Goal: Task Accomplishment & Management: Manage account settings

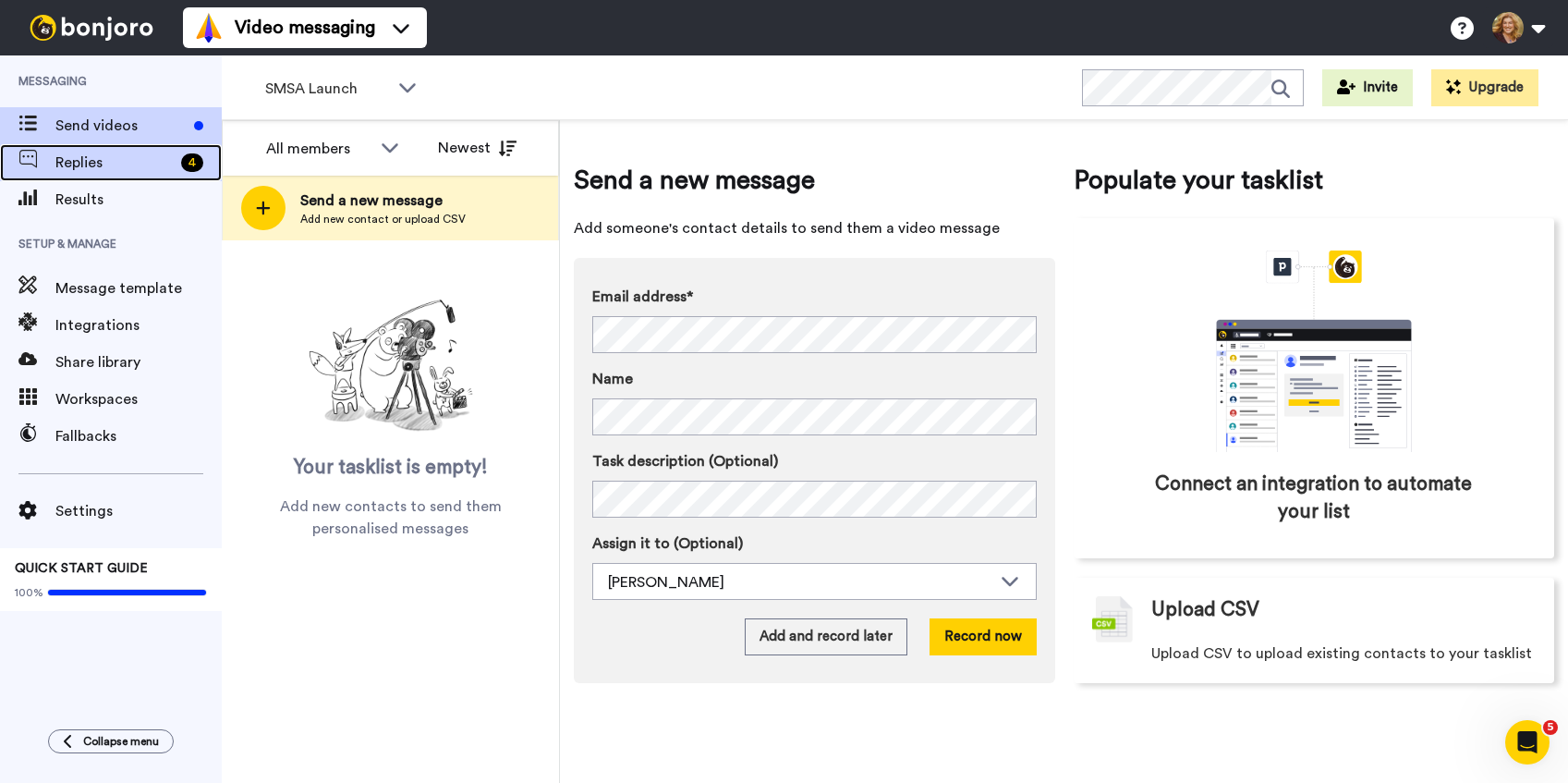
click at [97, 162] on span "Replies" at bounding box center [115, 163] width 119 height 22
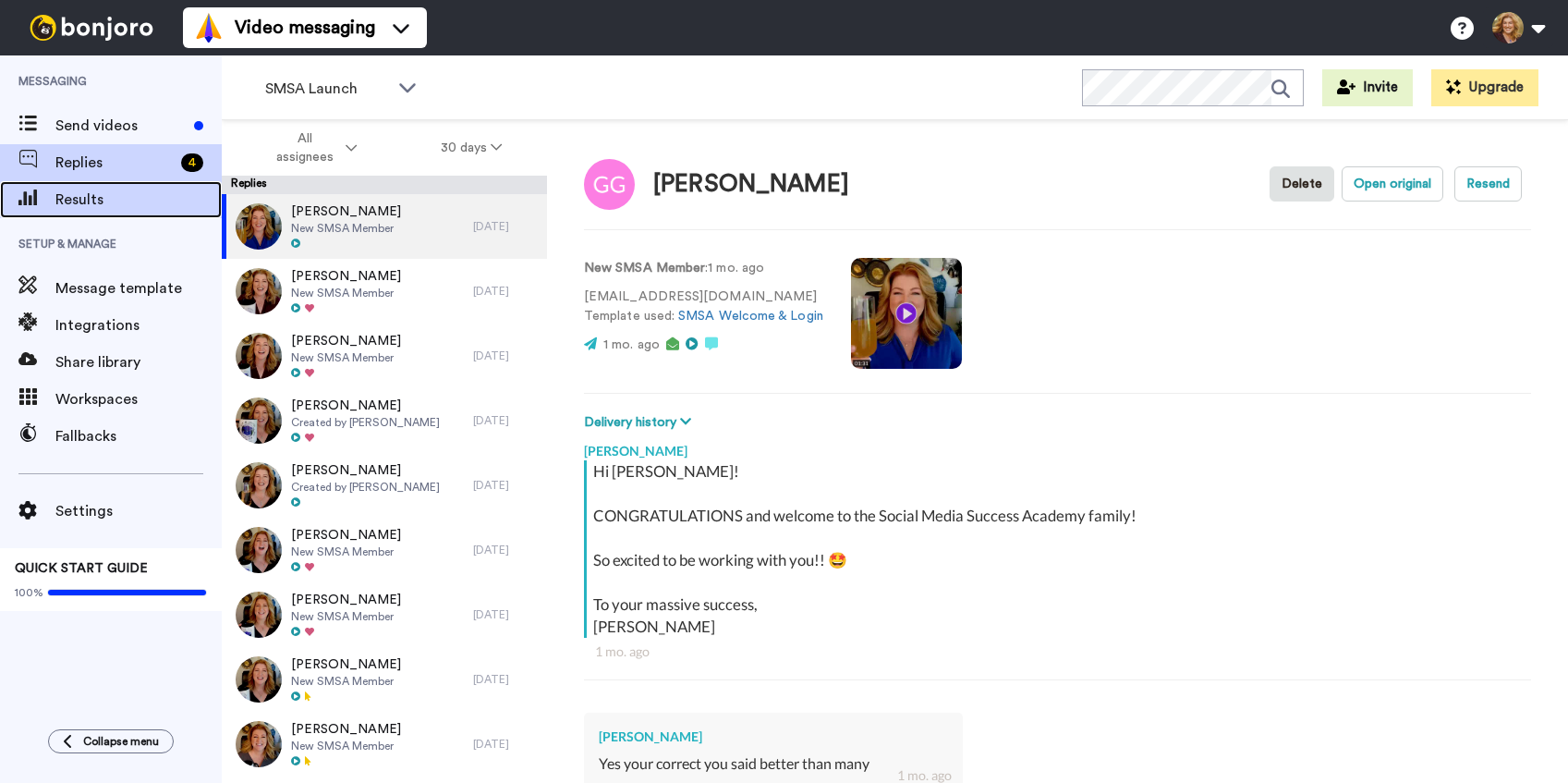
click at [99, 201] on span "Results" at bounding box center [138, 199] width 166 height 22
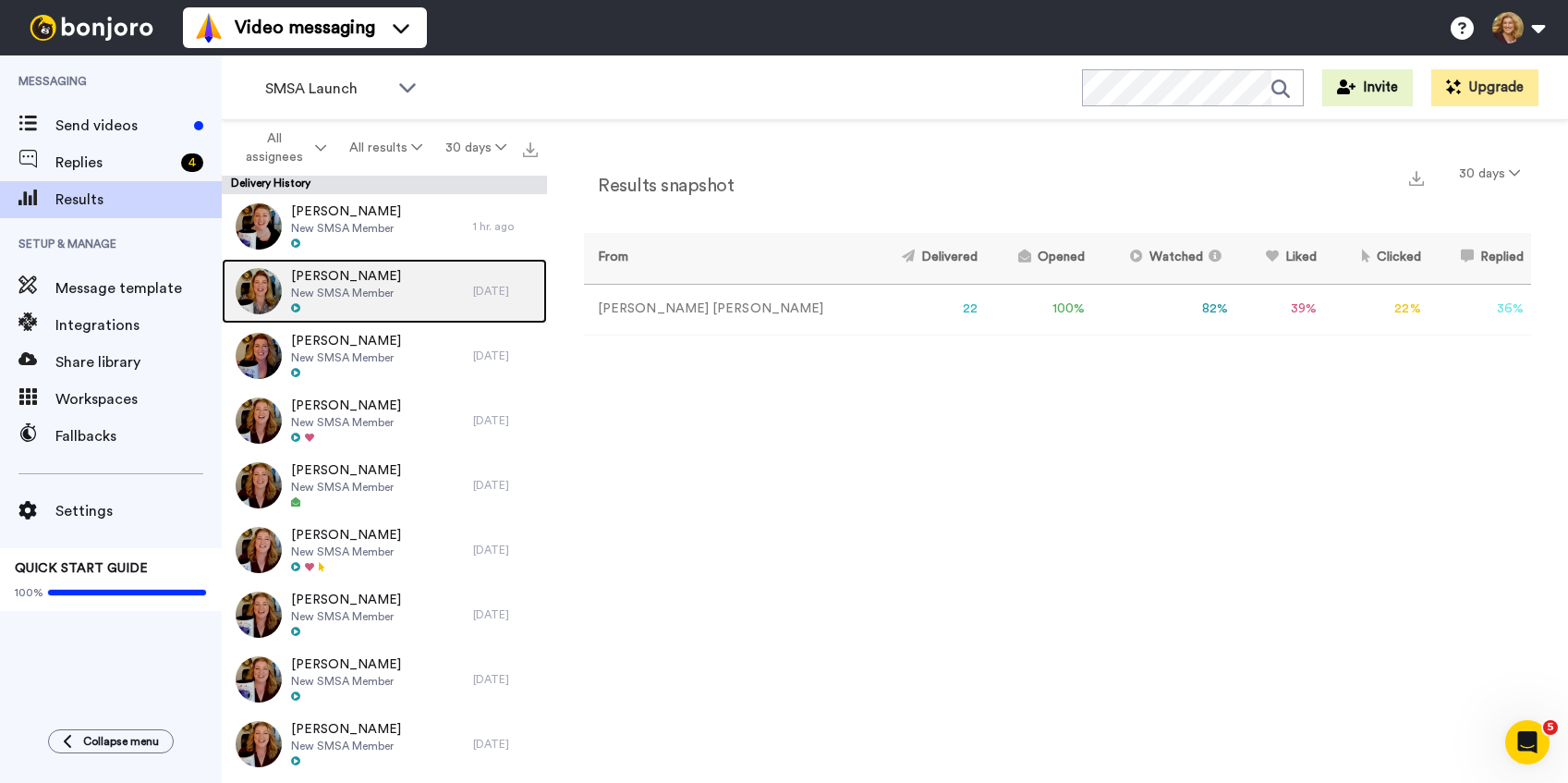
click at [389, 289] on span "New SMSA Member" at bounding box center [346, 293] width 110 height 15
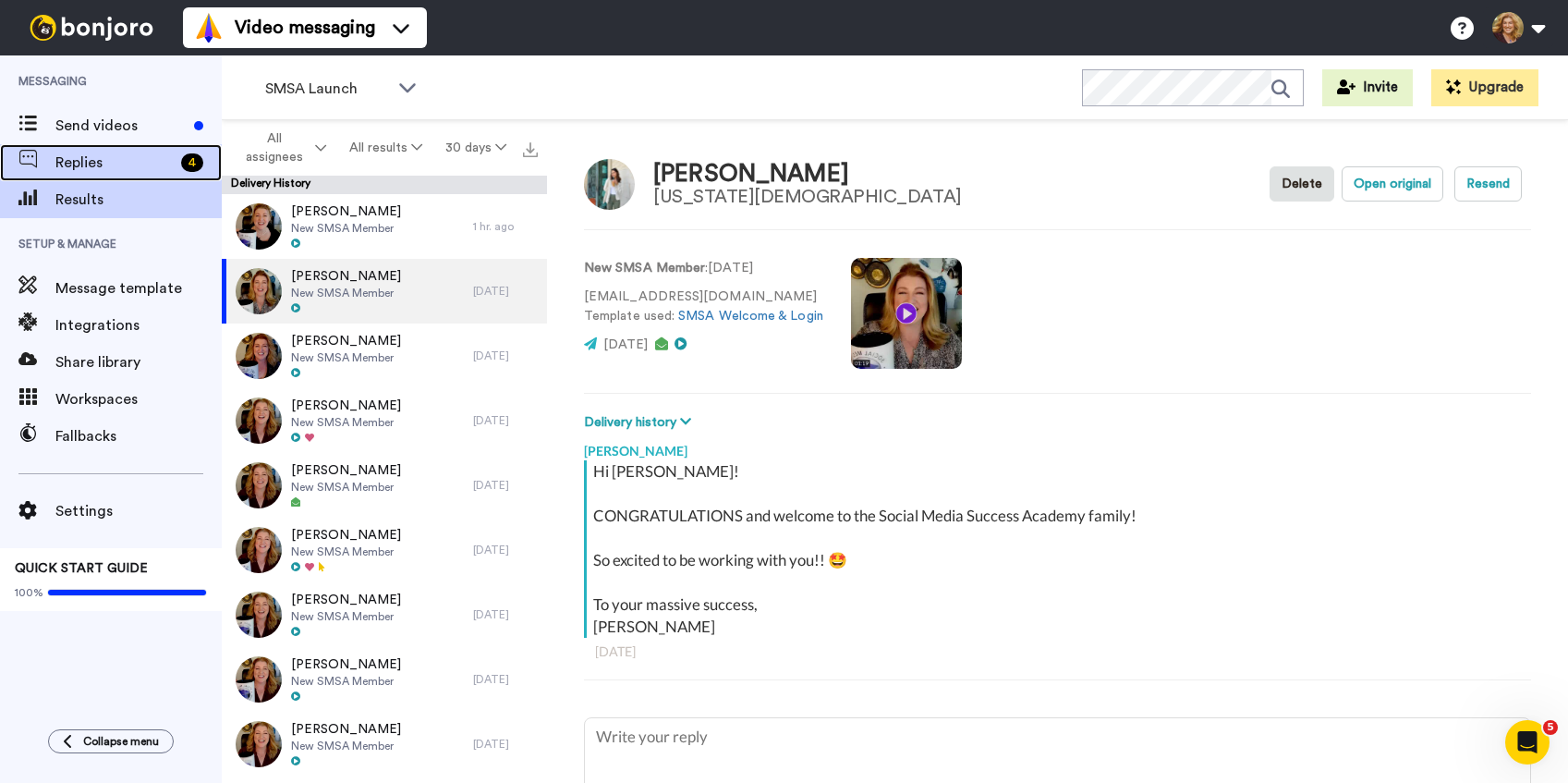
click at [115, 159] on span "Replies" at bounding box center [115, 163] width 119 height 22
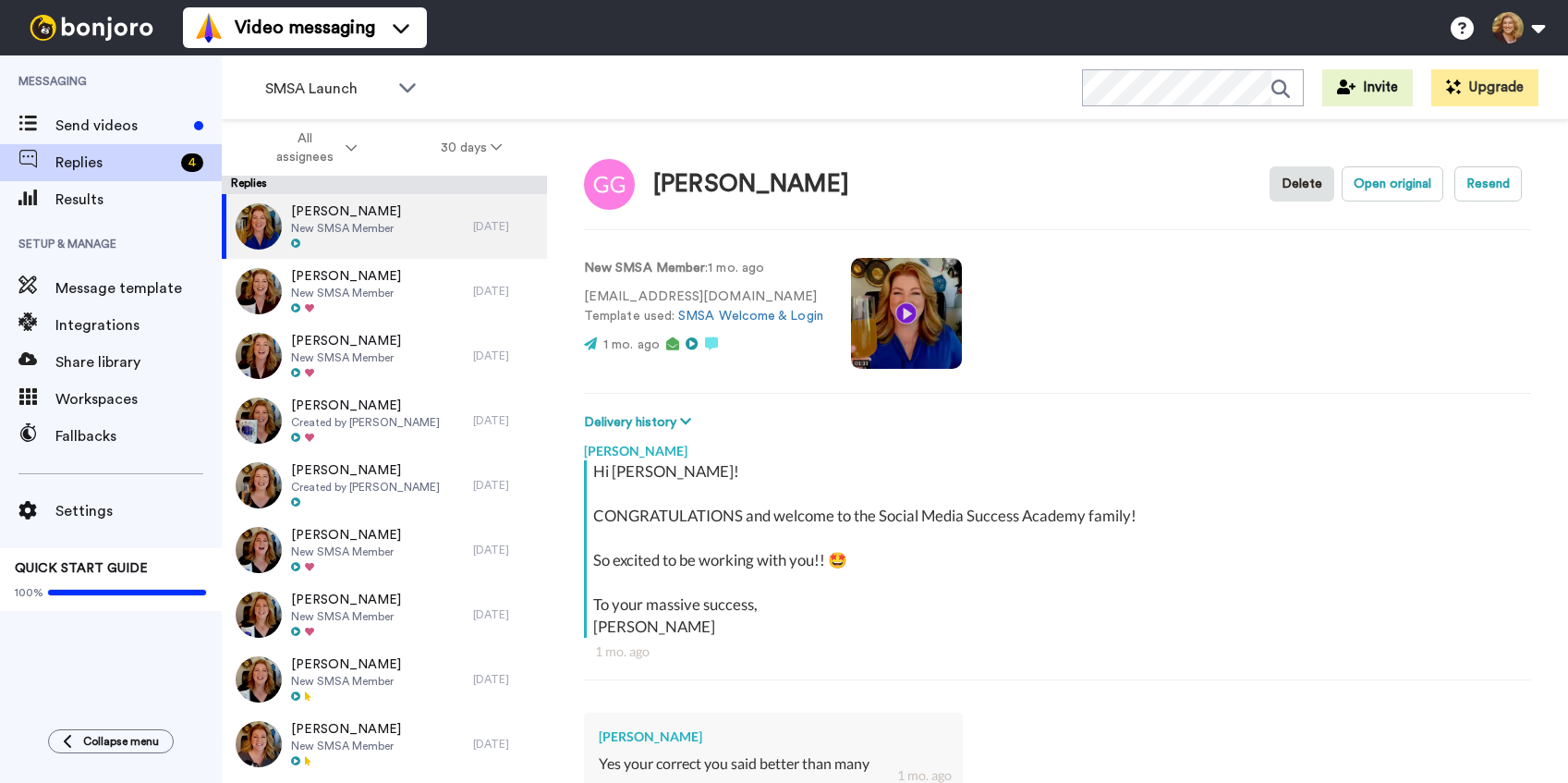
click at [567, 24] on div "Video messaging Switch to Video messaging Testimonials Settings Discover Help &…" at bounding box center [875, 28] width 1385 height 56
type textarea "x"
